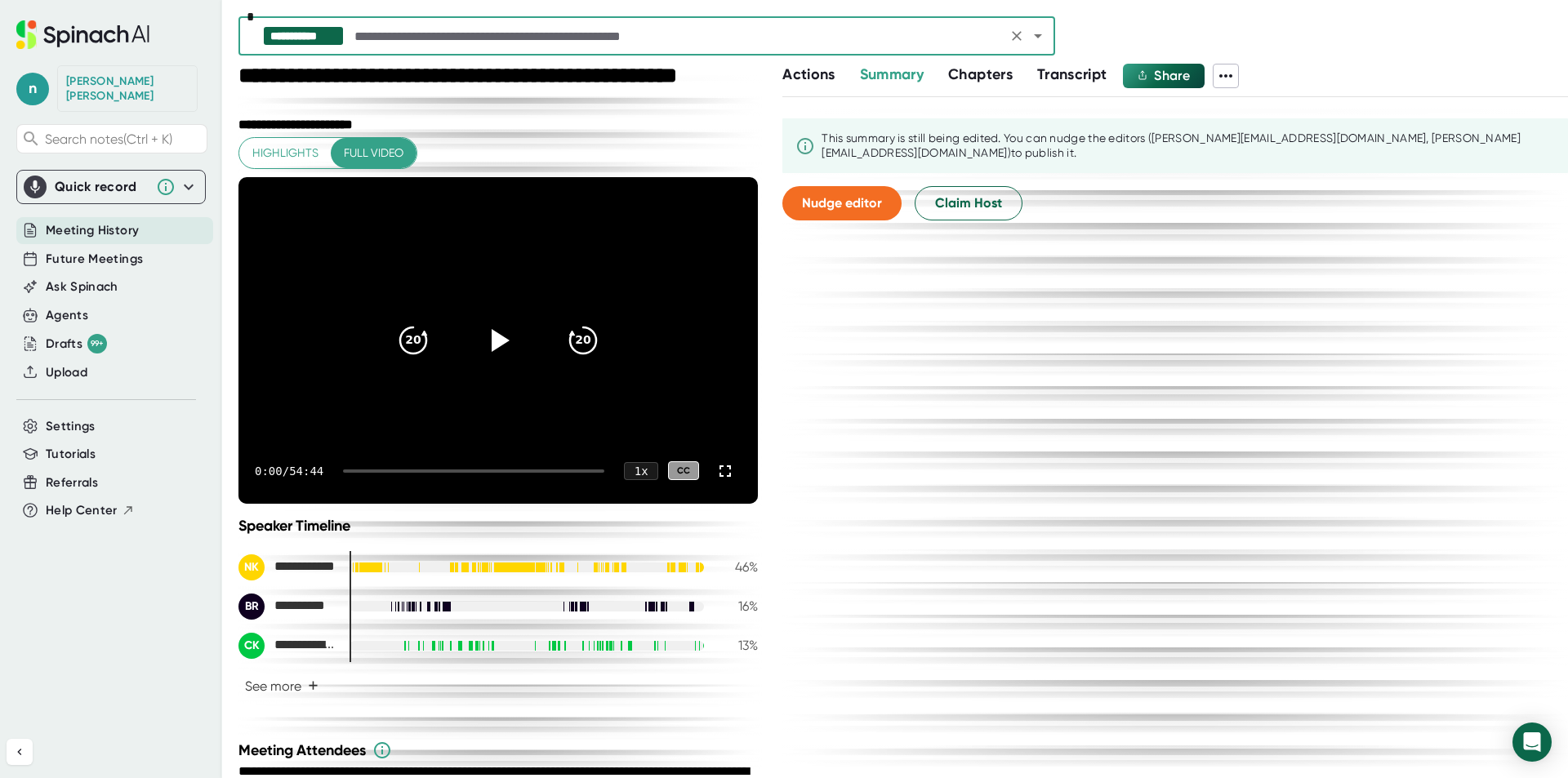
click at [1162, 75] on span "Share" at bounding box center [1171, 76] width 35 height 16
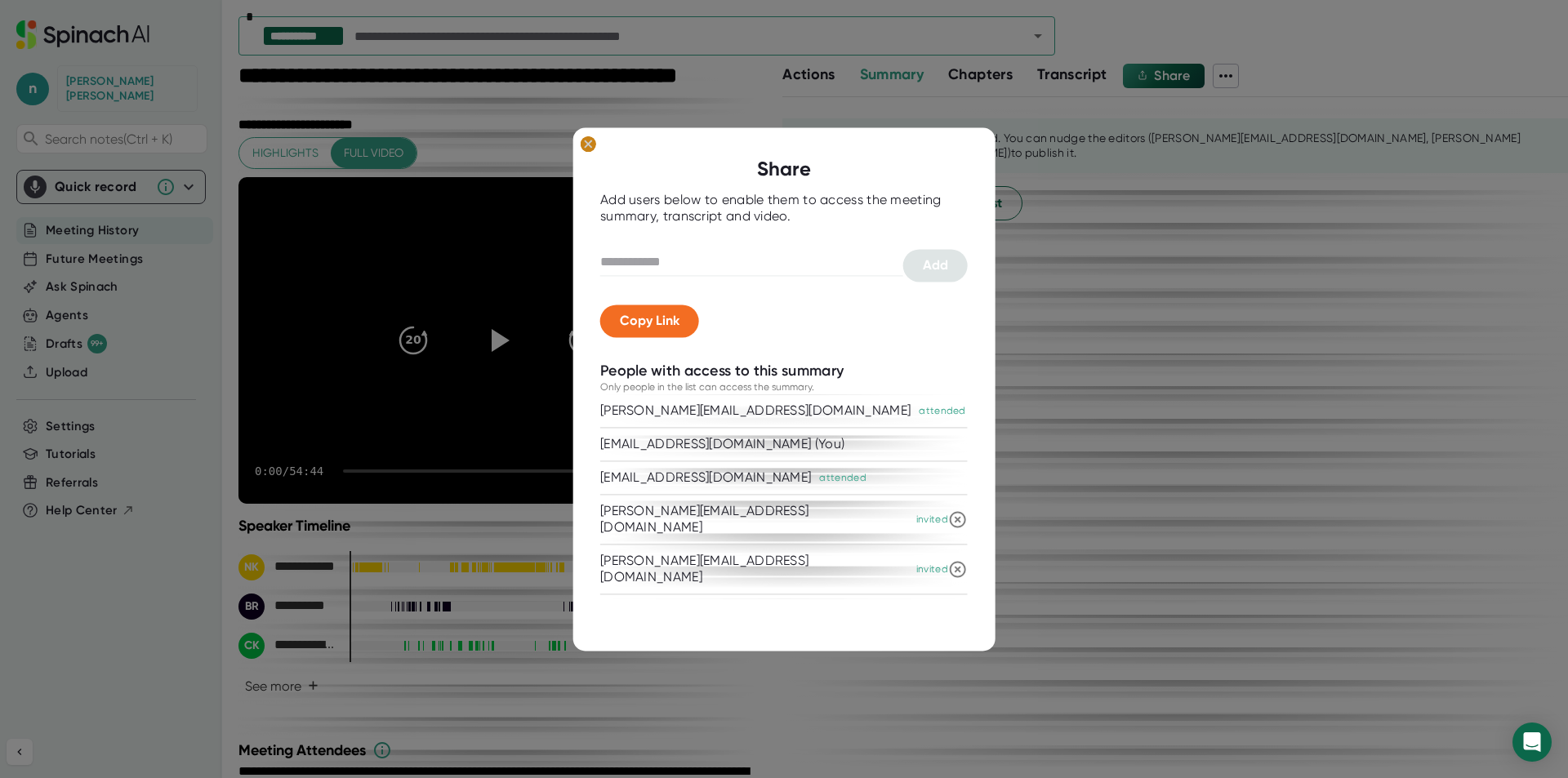
click at [588, 139] on ellipse at bounding box center [588, 143] width 16 height 16
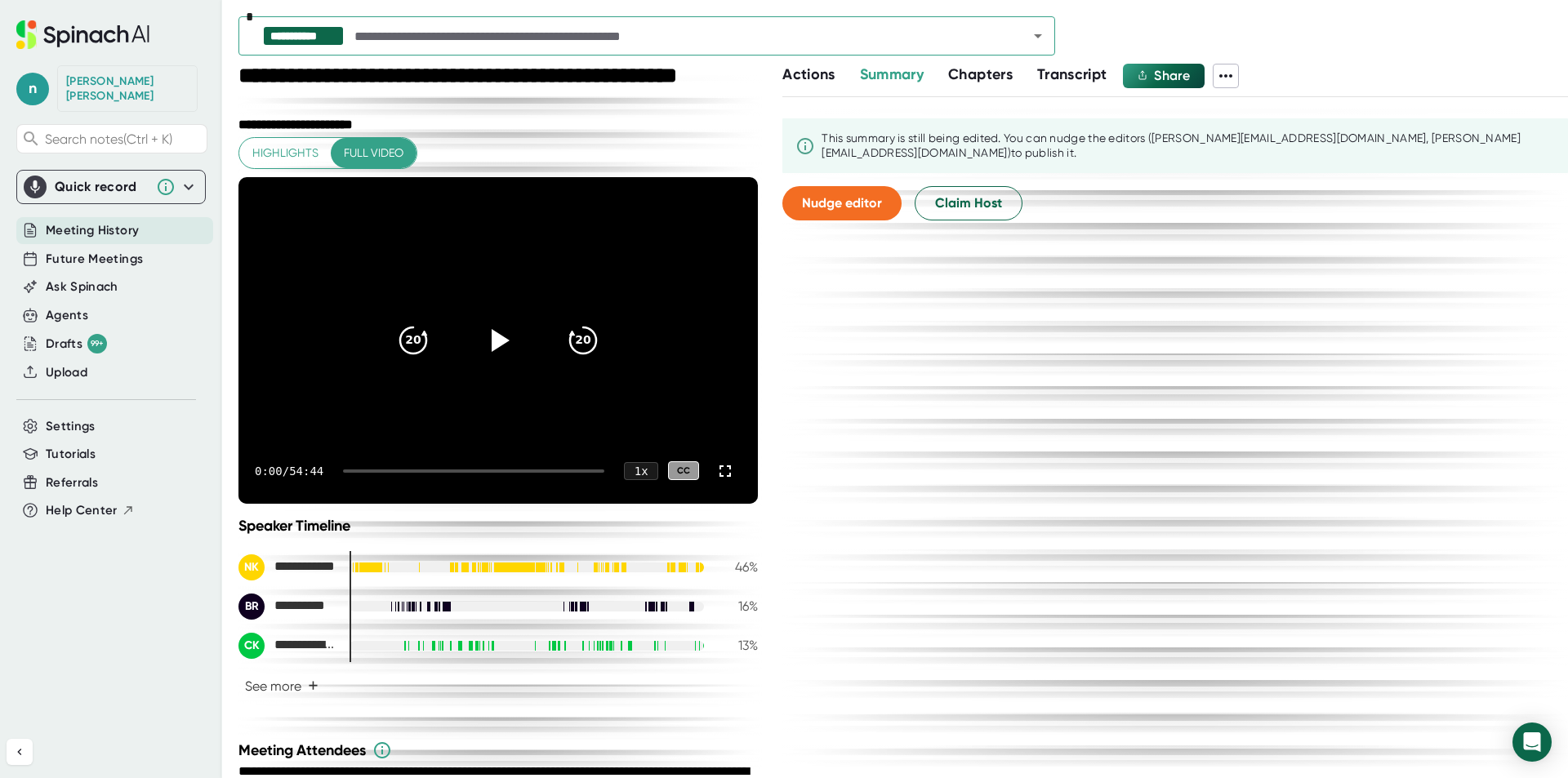
scroll to position [233, 0]
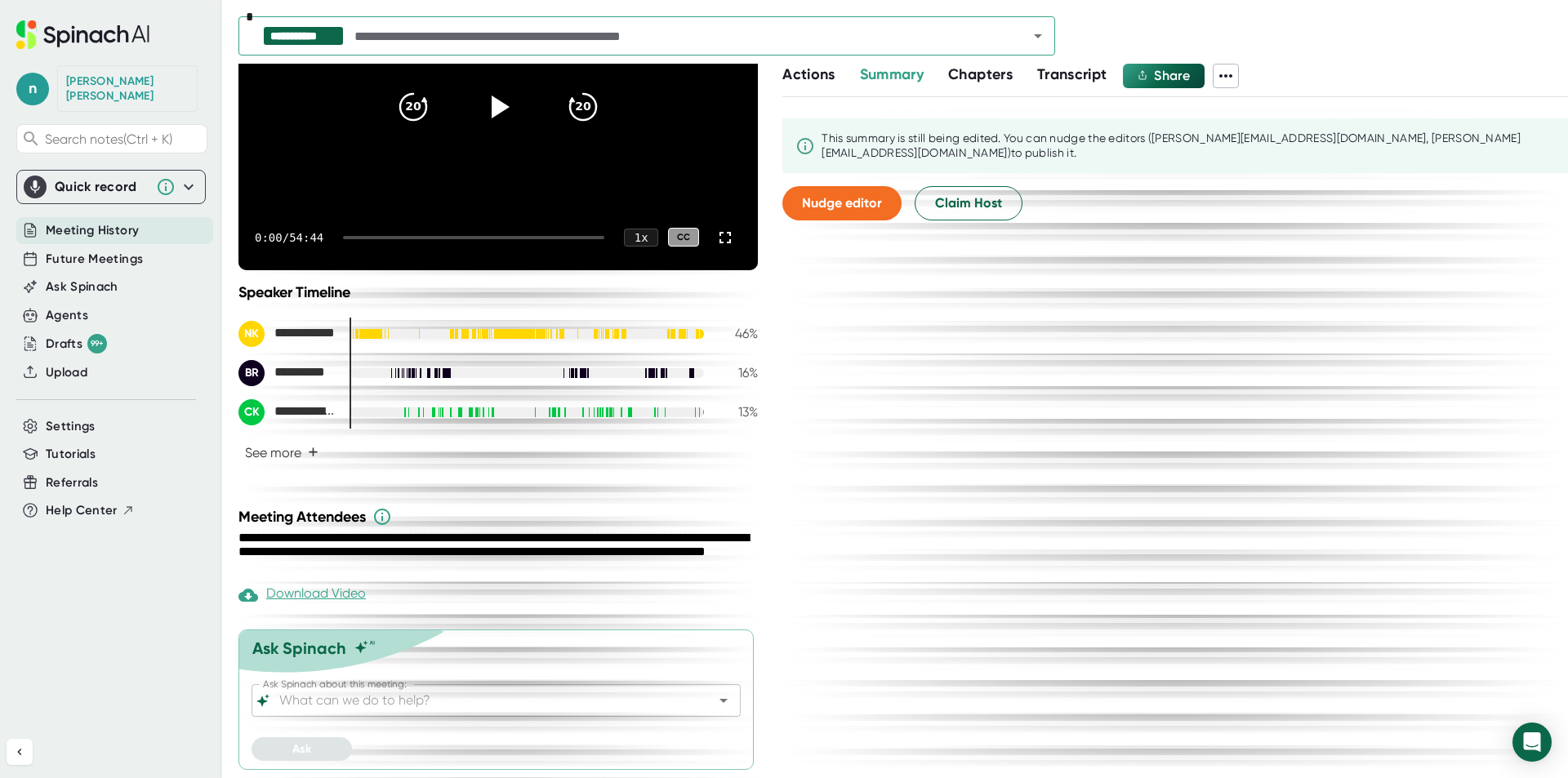
click at [439, 707] on input "Ask Spinach about this meeting:" at bounding box center [482, 700] width 412 height 22
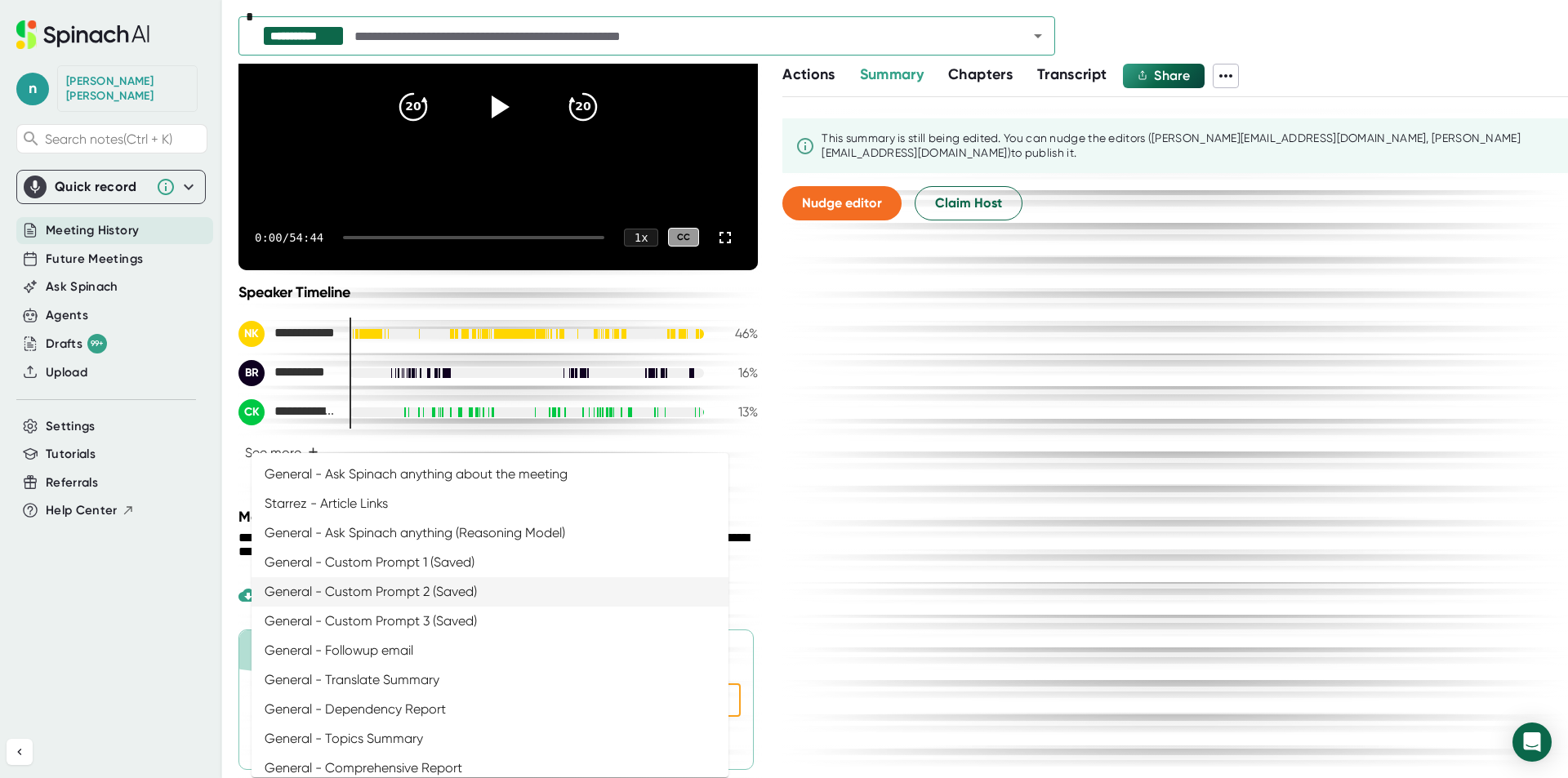
scroll to position [0, 0]
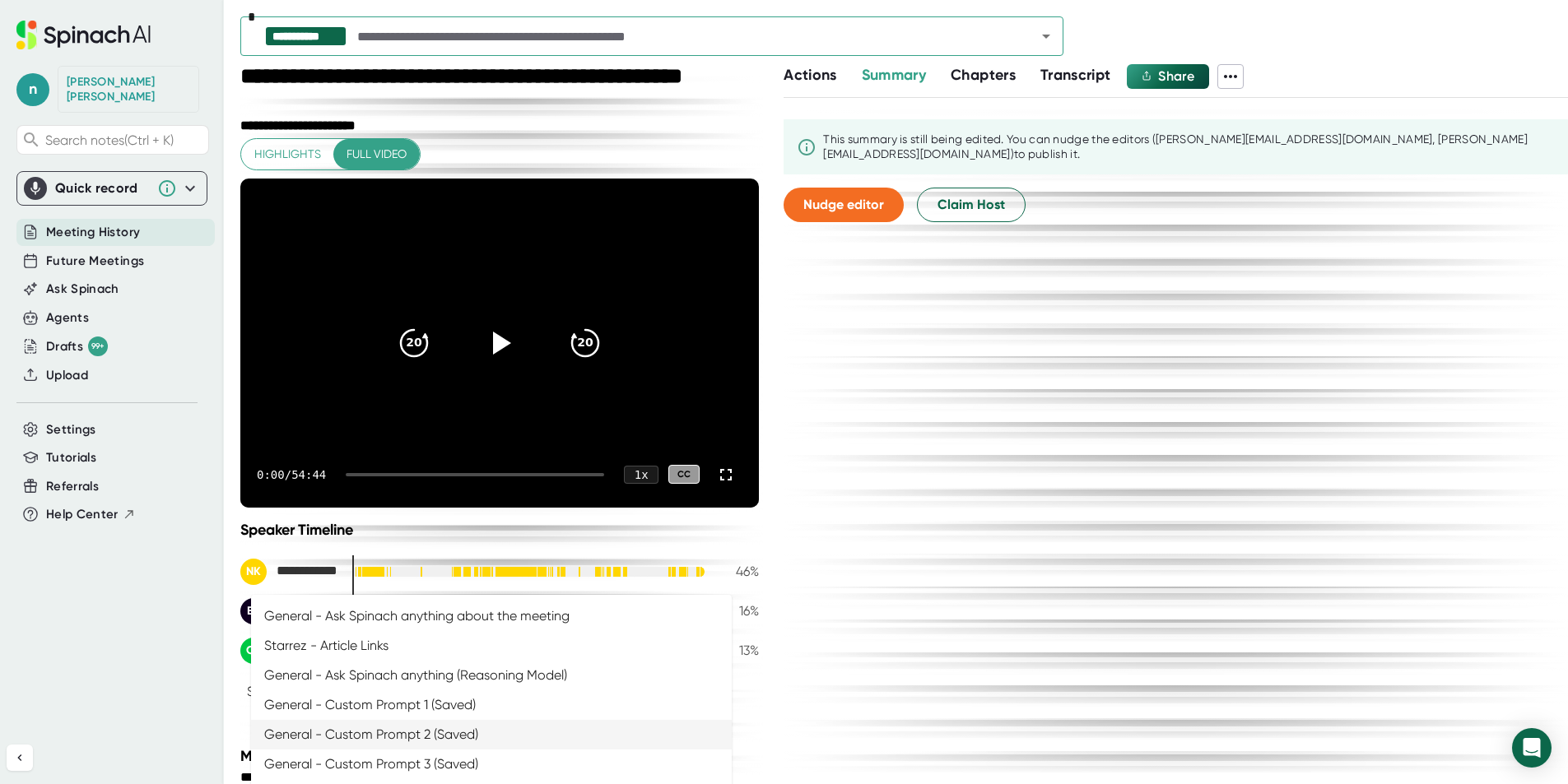
click at [714, 42] on input "text" at bounding box center [682, 36] width 656 height 23
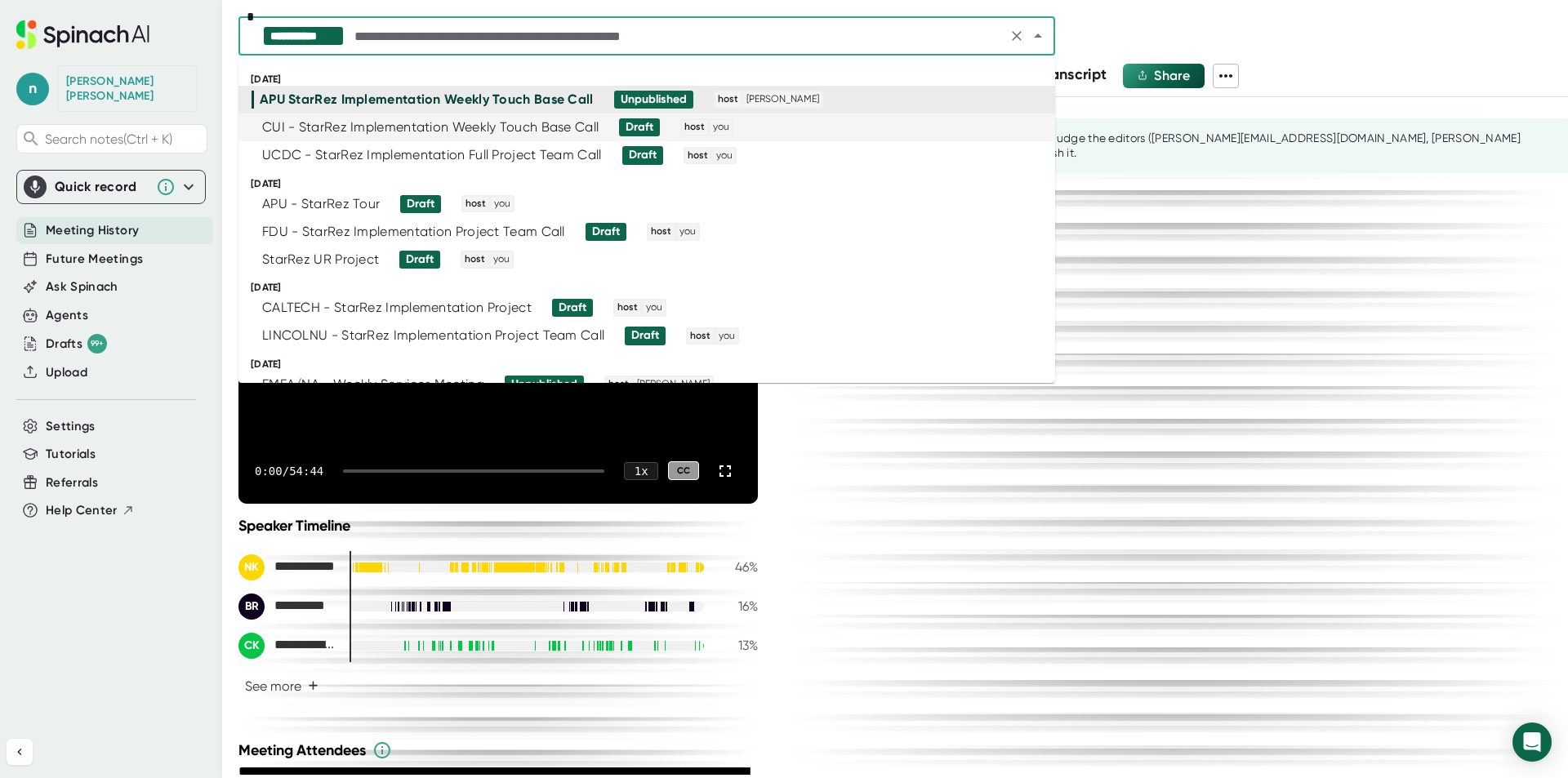
click at [276, 130] on div "CUI - StarRez Implementation Weekly Touch Base Call" at bounding box center [431, 127] width 336 height 16
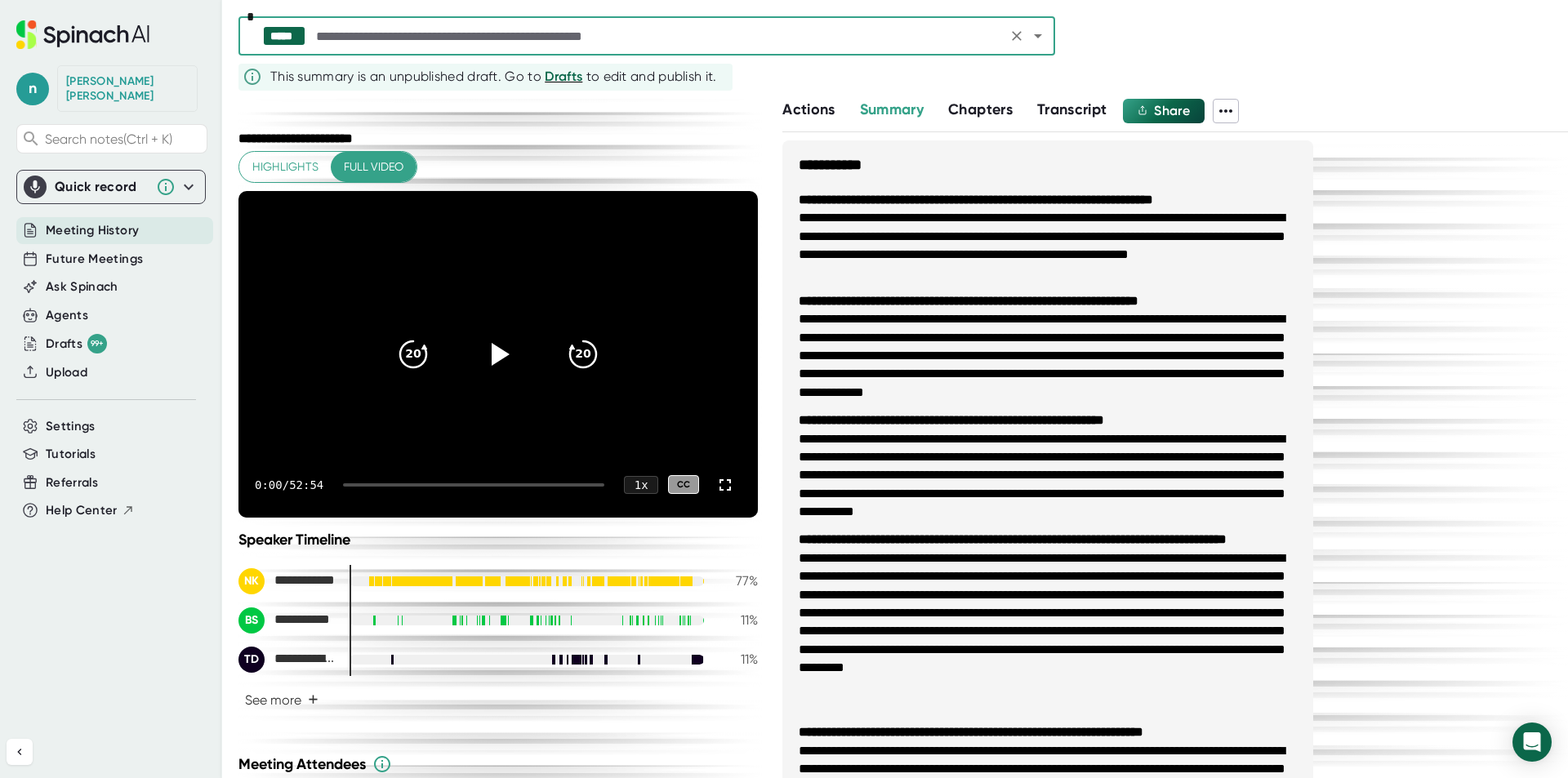
scroll to position [237, 0]
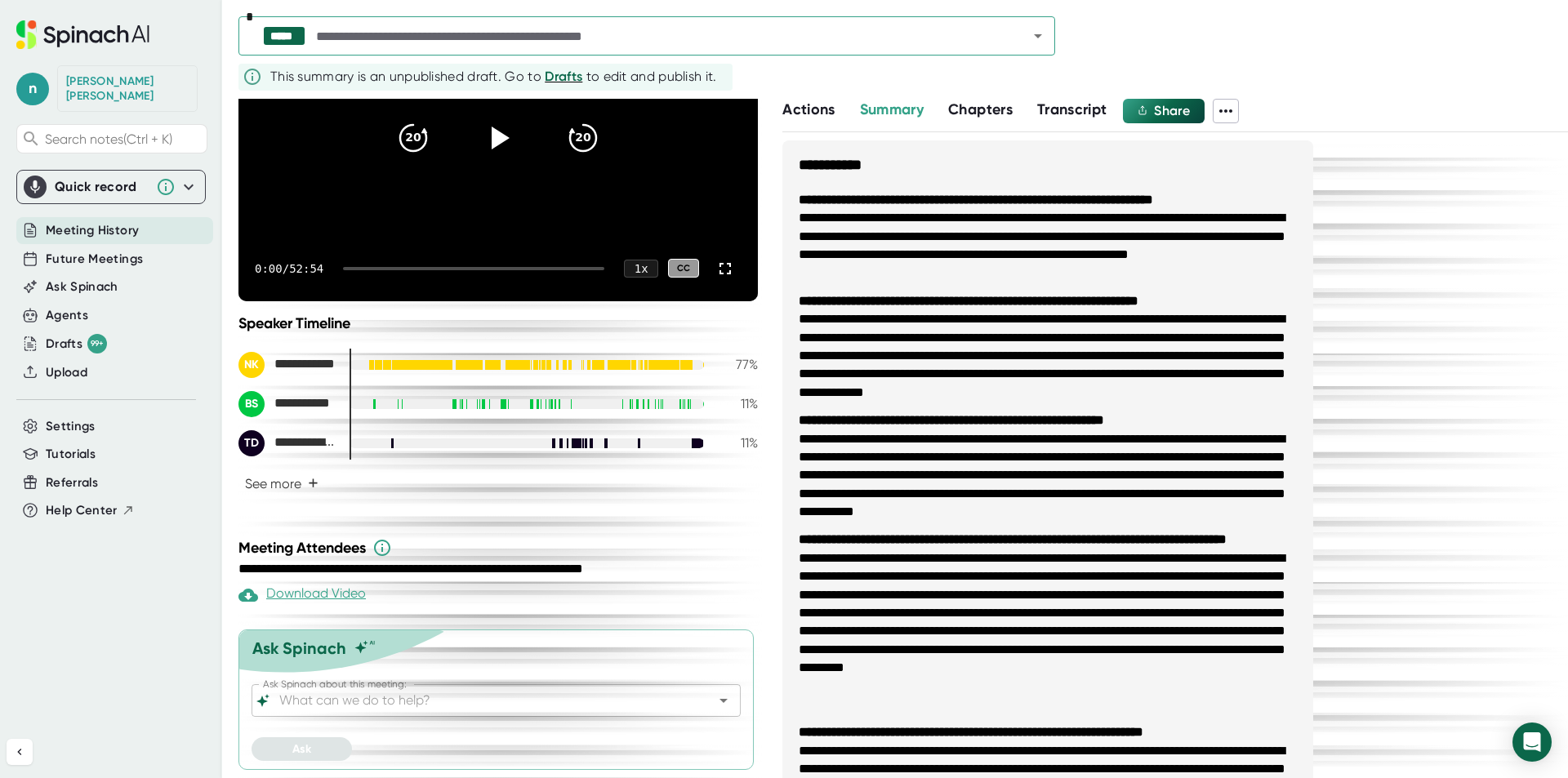
click at [1180, 119] on button "Share" at bounding box center [1163, 111] width 81 height 24
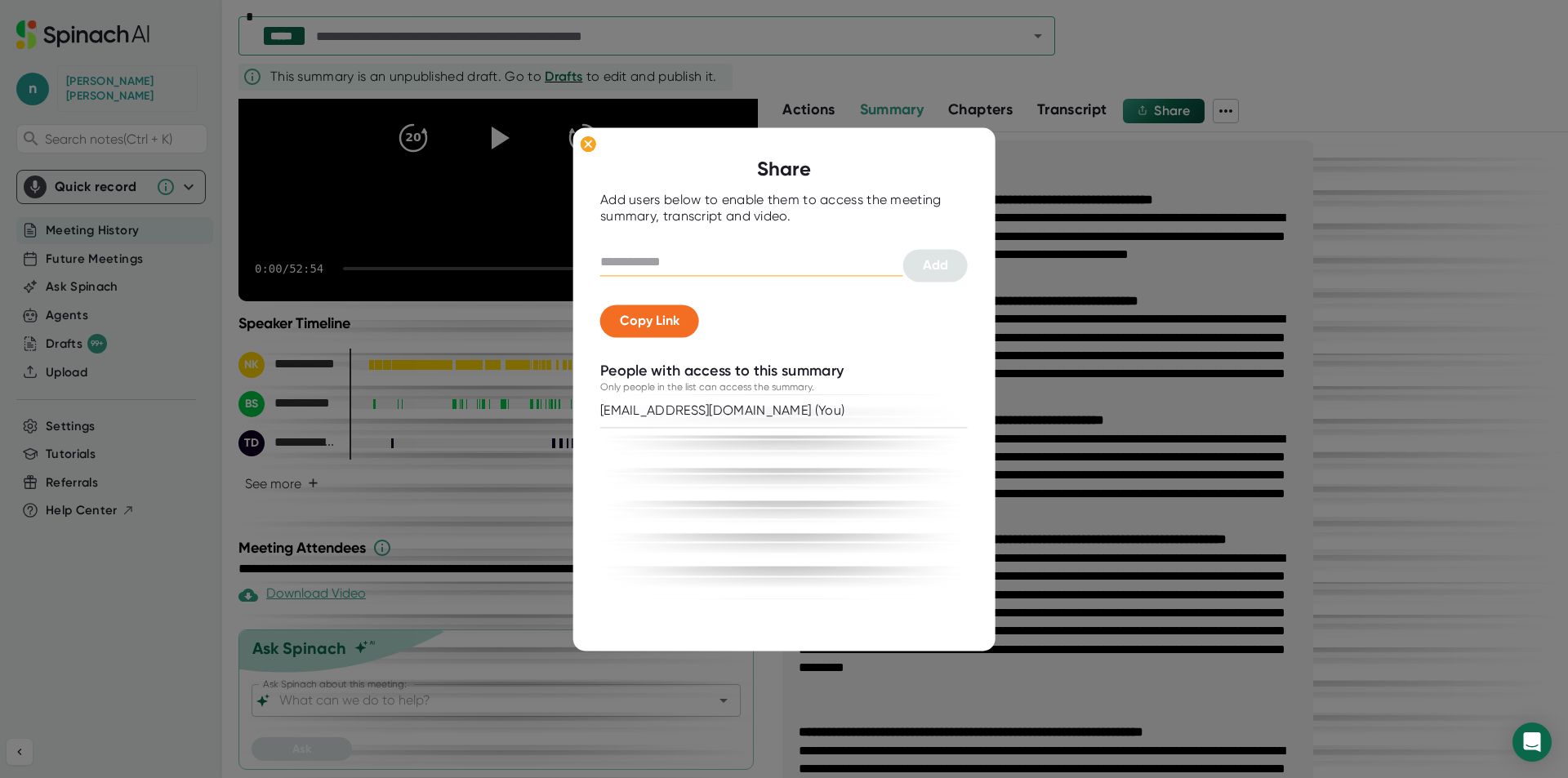
click at [622, 261] on input "text" at bounding box center [752, 262] width 303 height 26
type input "*"
click at [589, 142] on icon at bounding box center [588, 144] width 7 height 7
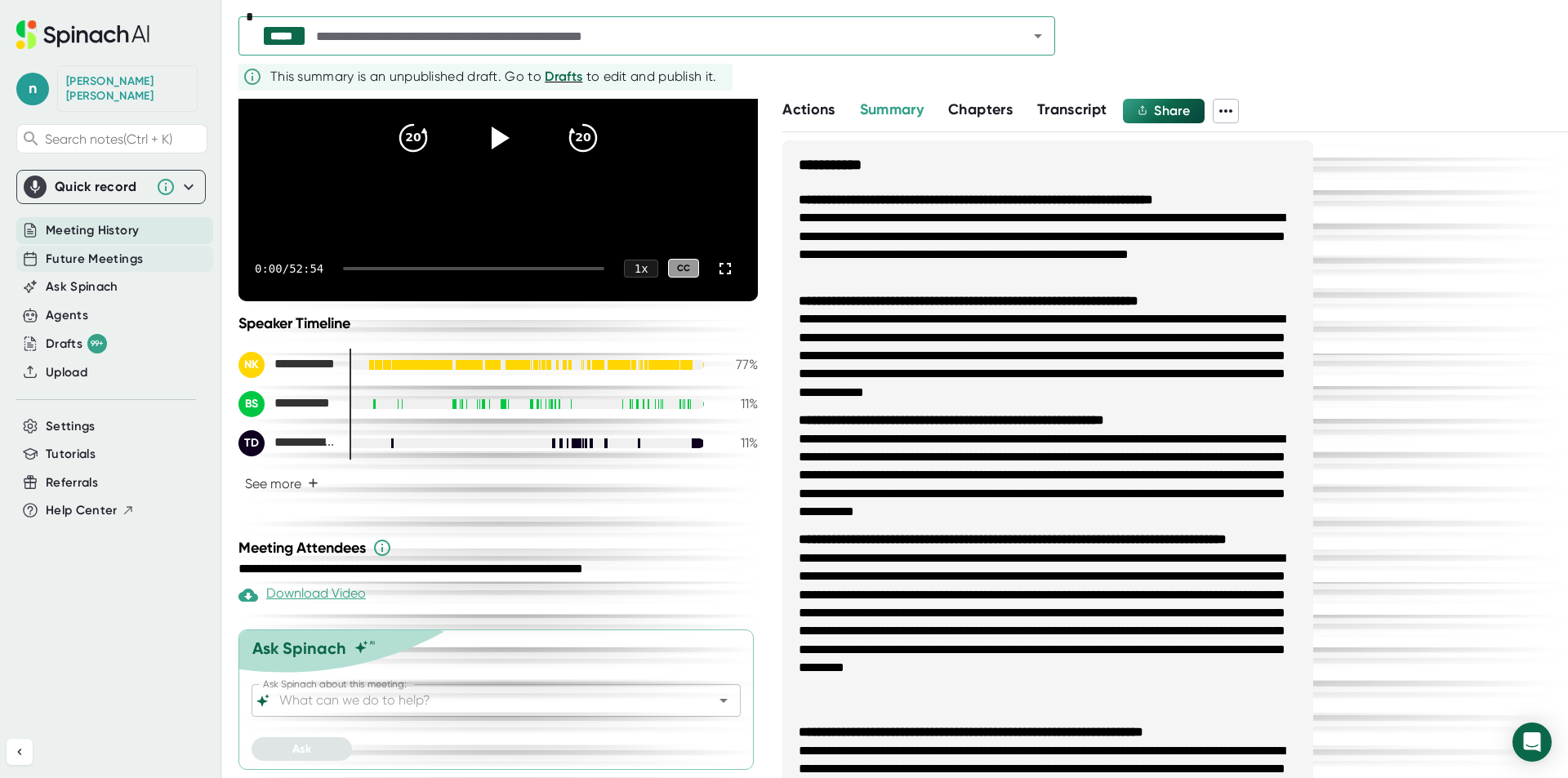
click at [80, 250] on span "Future Meetings" at bounding box center [94, 260] width 97 height 19
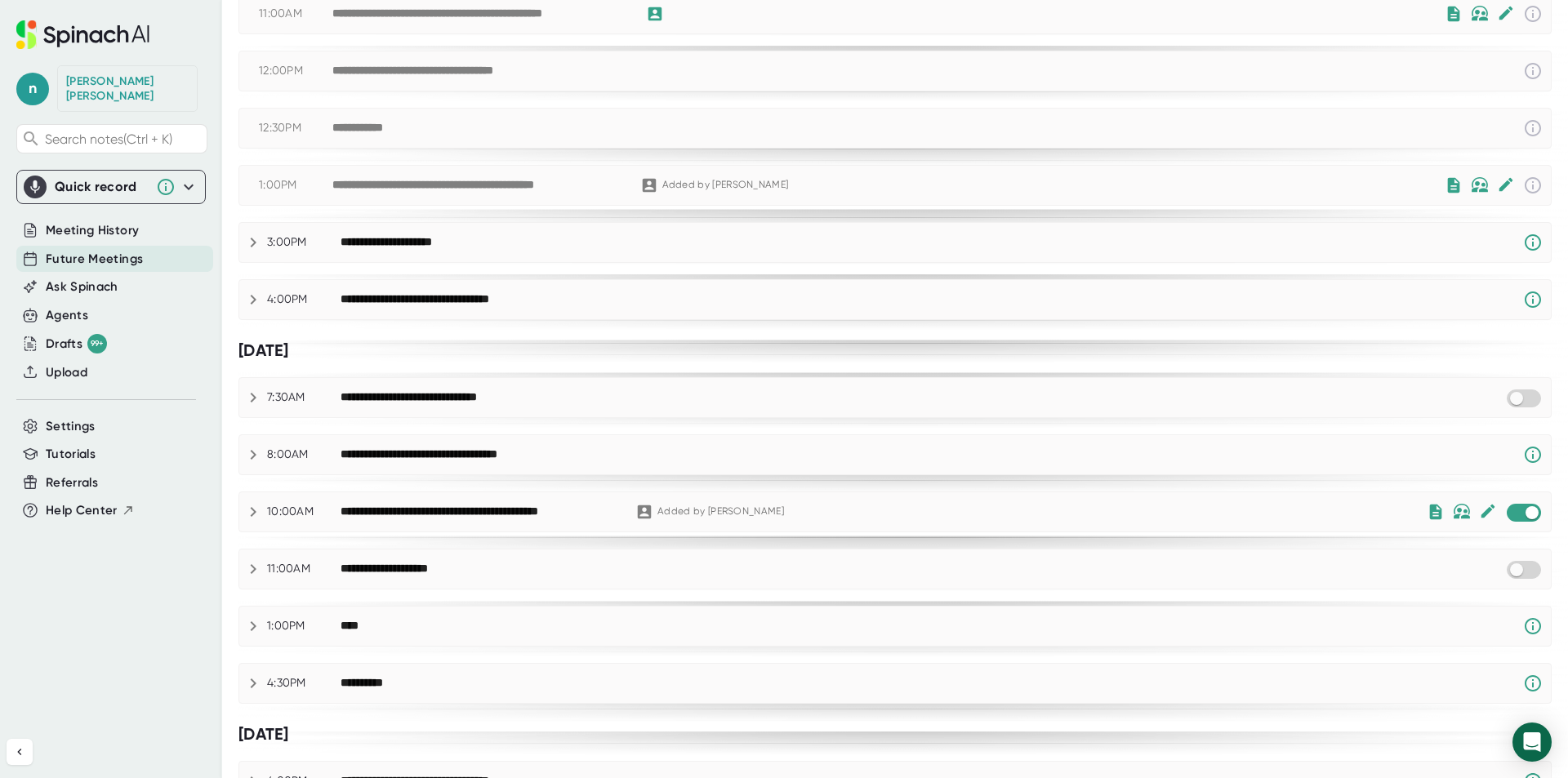
scroll to position [719, 0]
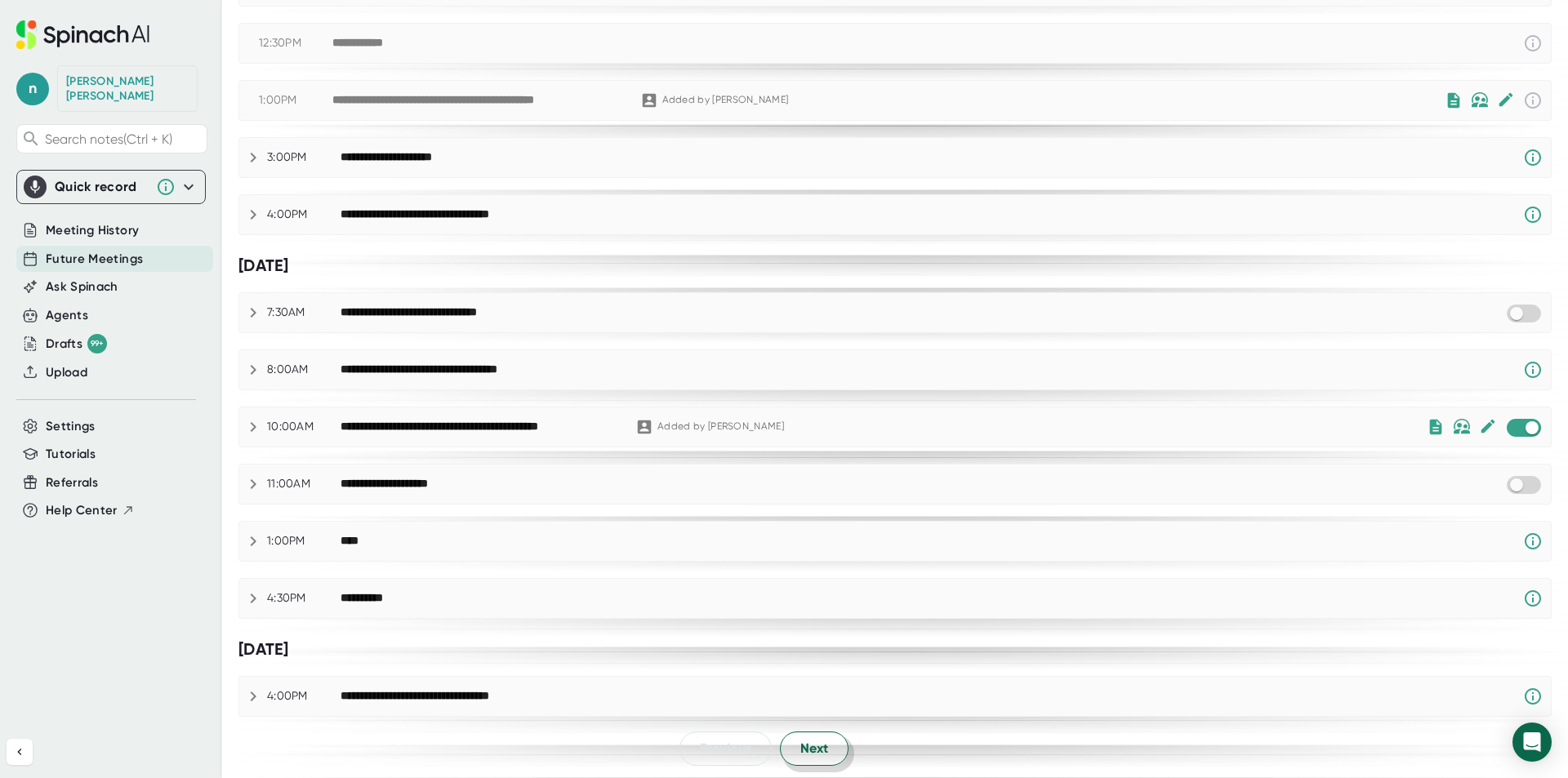
click at [820, 750] on span "Next" at bounding box center [814, 748] width 28 height 20
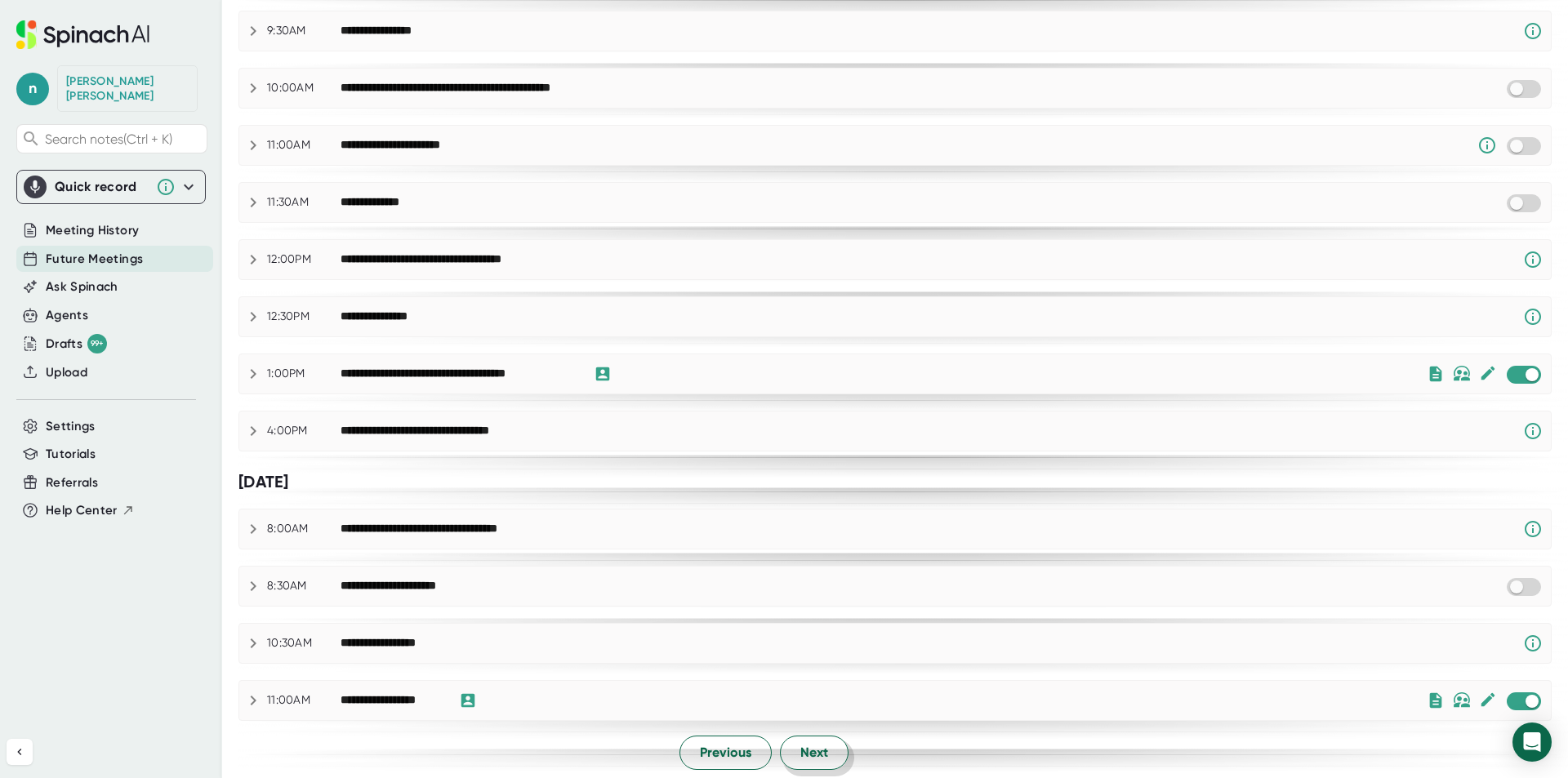
scroll to position [760, 0]
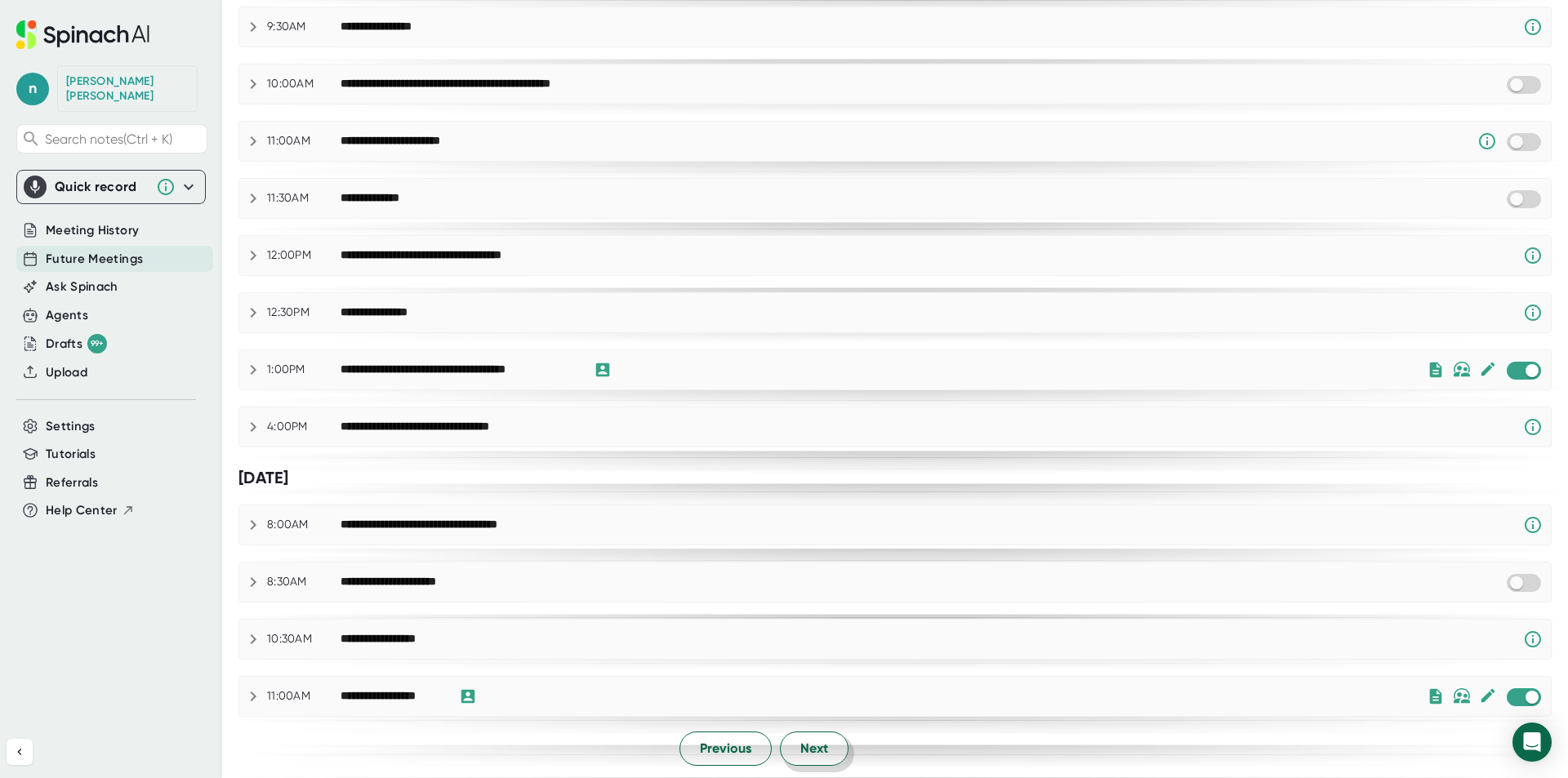
click at [813, 755] on span "Next" at bounding box center [814, 748] width 28 height 20
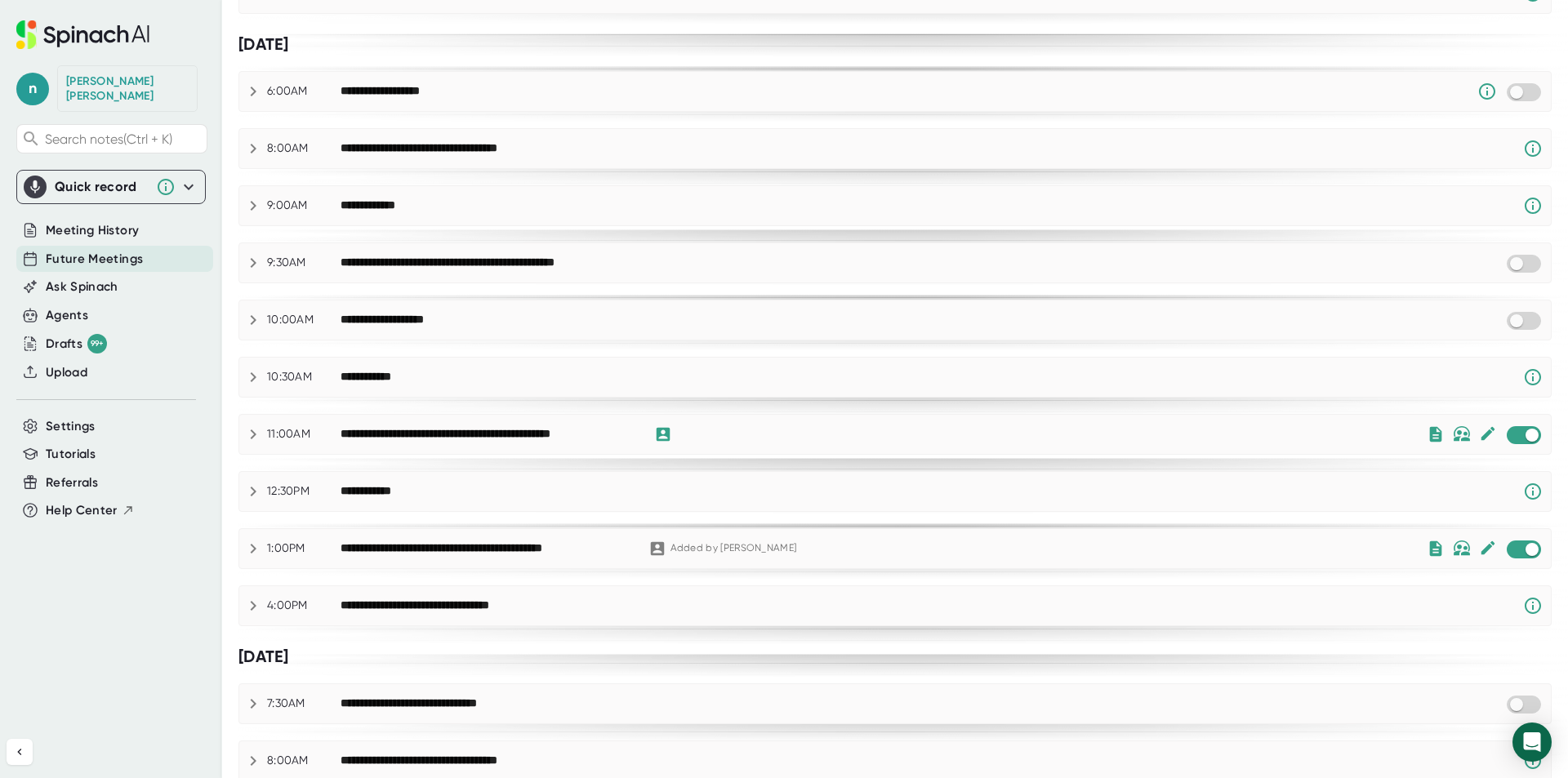
scroll to position [408, 0]
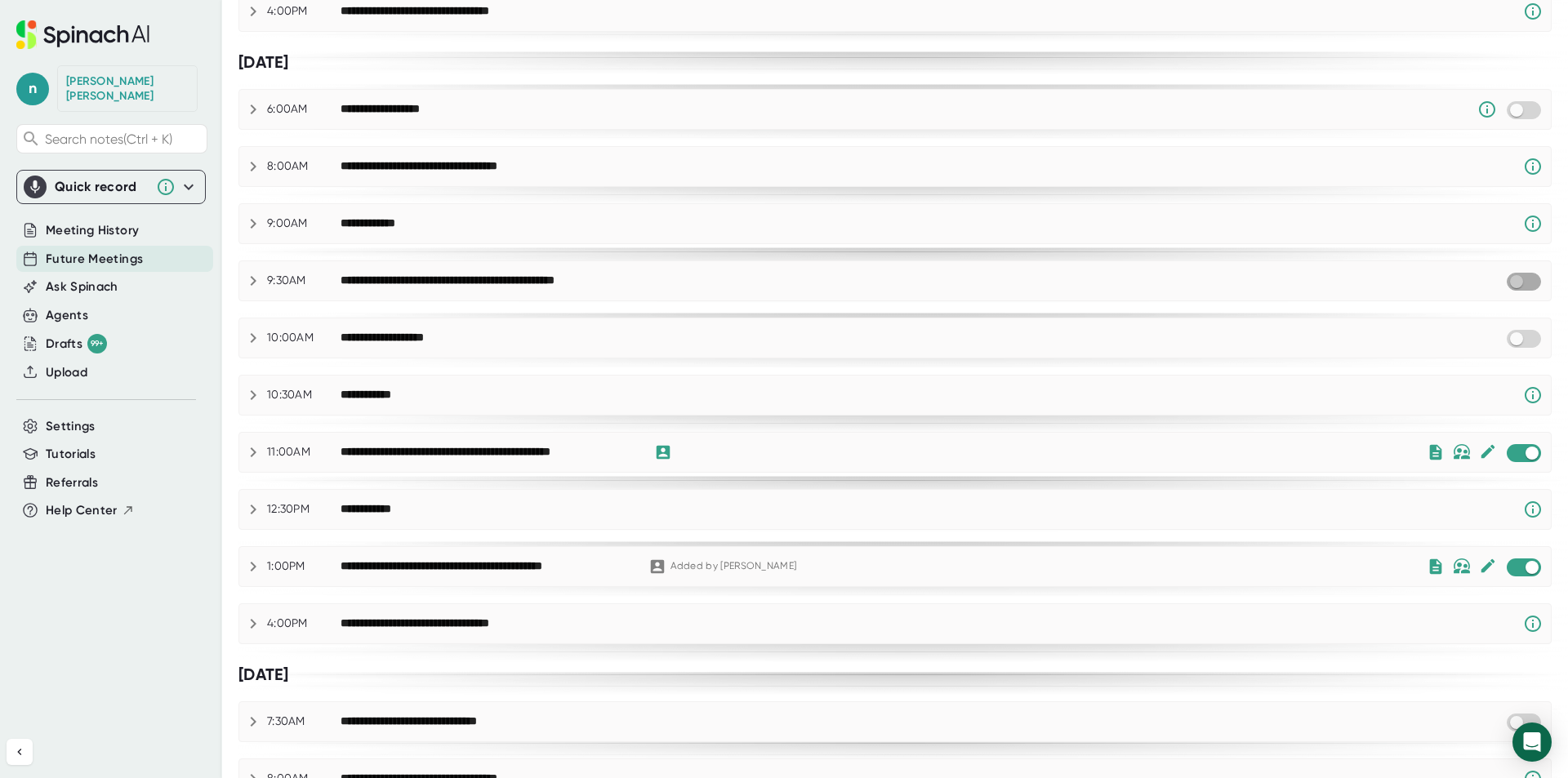
click at [1496, 275] on input "checkbox" at bounding box center [1516, 282] width 47 height 15
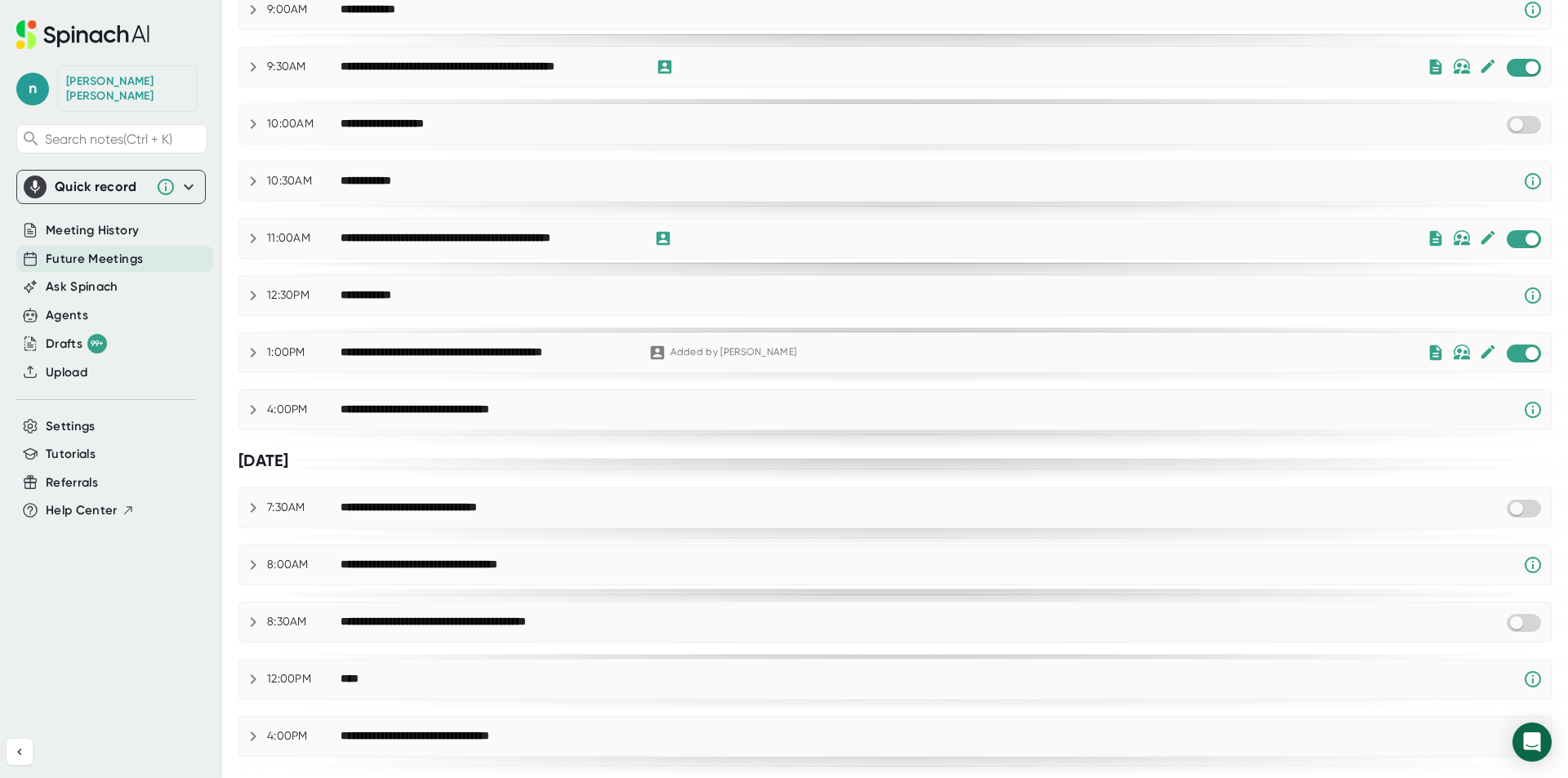
scroll to position [760, 0]
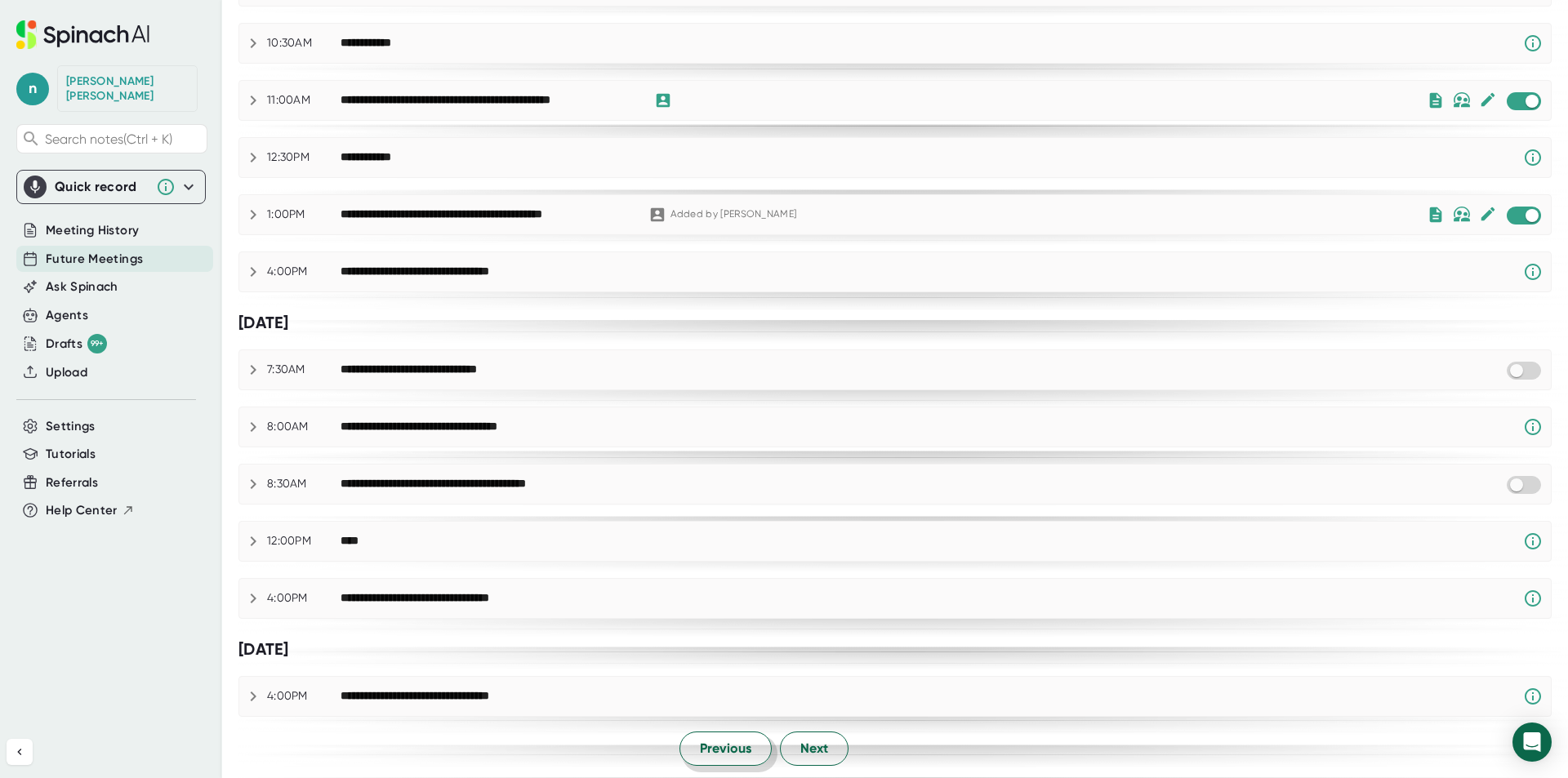
click at [717, 750] on span "Previous" at bounding box center [725, 748] width 51 height 20
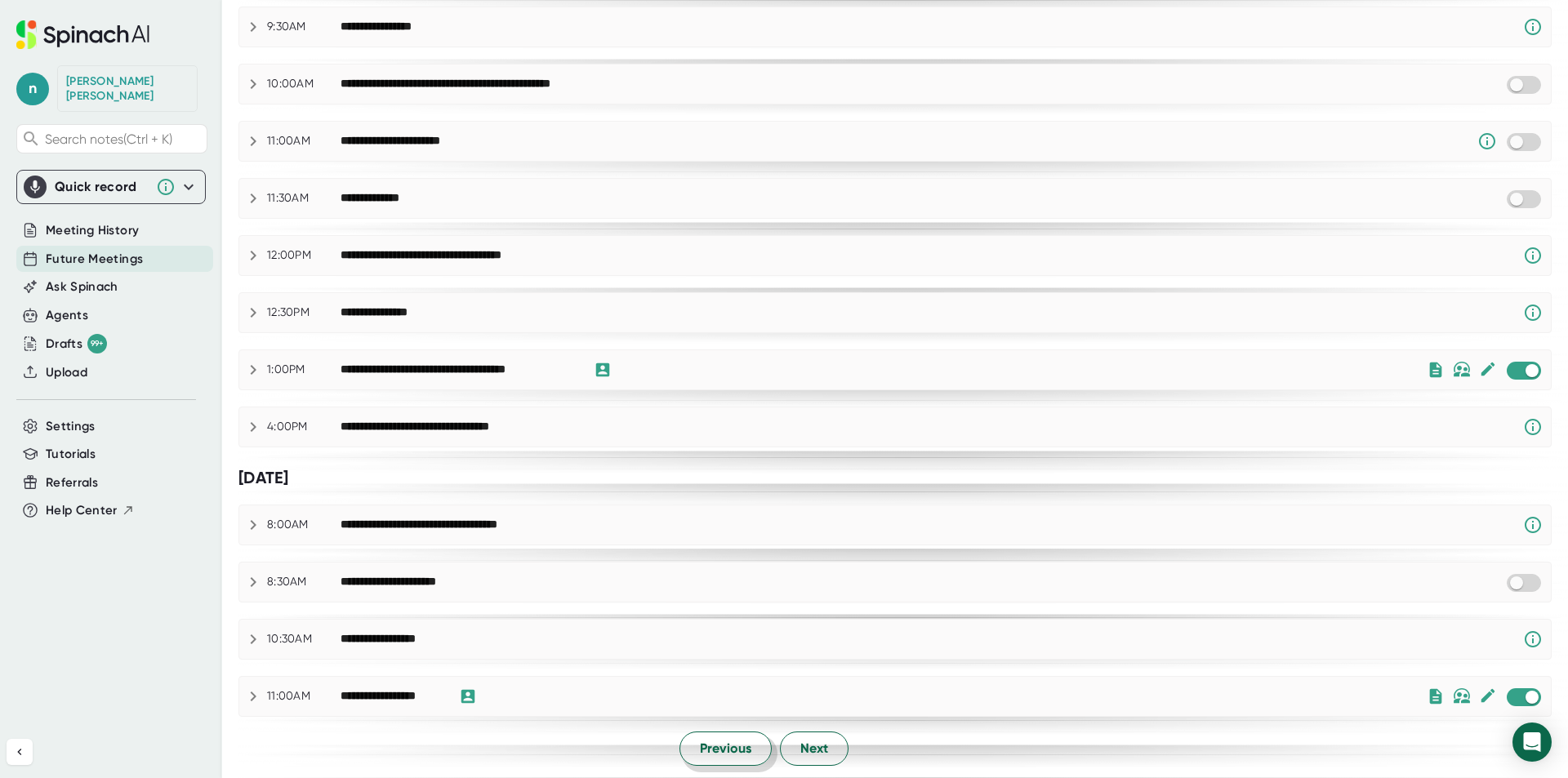
click at [717, 750] on span "Previous" at bounding box center [725, 748] width 51 height 20
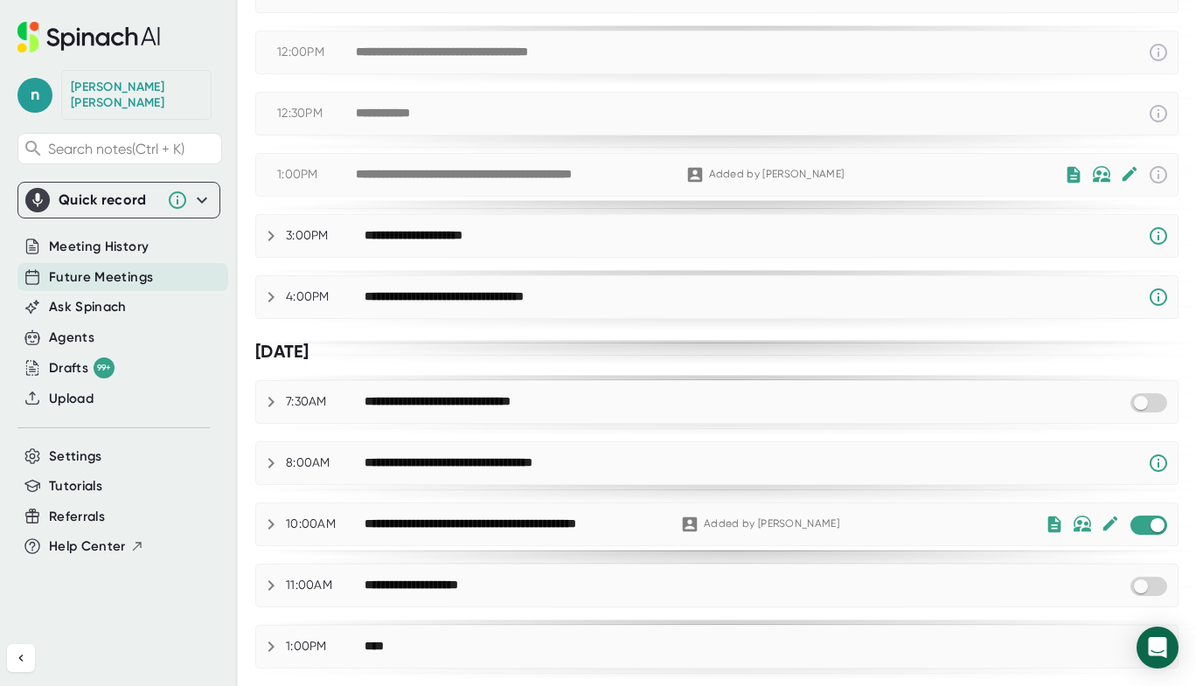
scroll to position [682, 0]
